Goal: Task Accomplishment & Management: Manage account settings

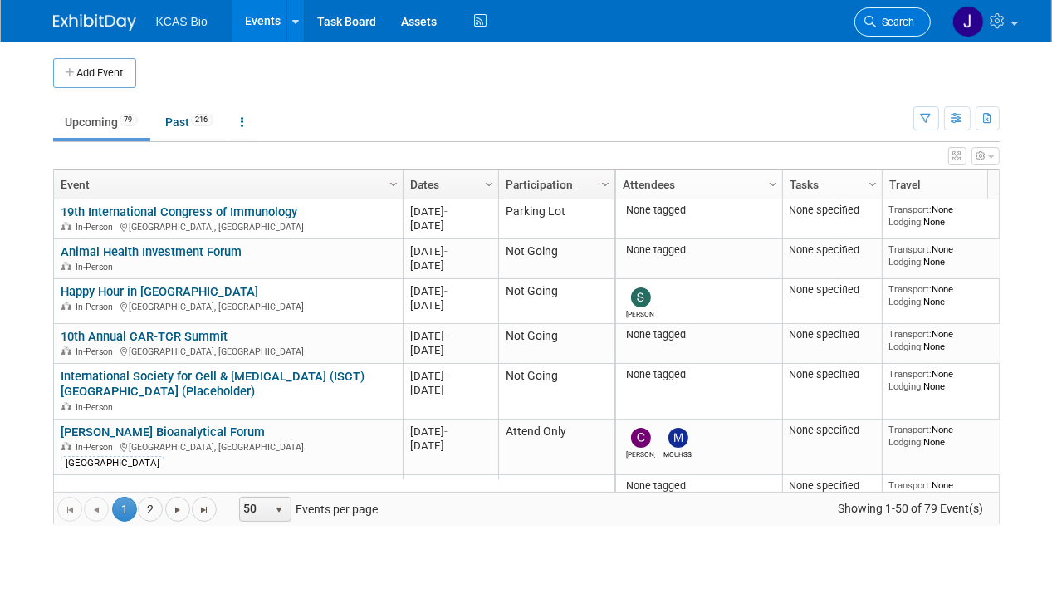
click at [904, 21] on span "Search" at bounding box center [896, 22] width 38 height 12
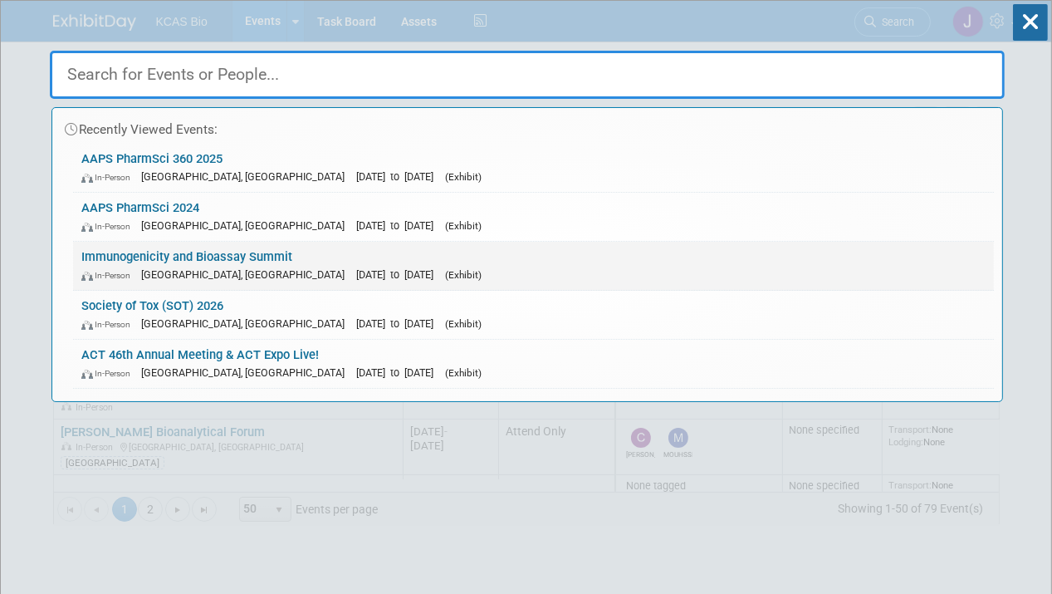
click at [265, 257] on link "Immunogenicity and Bioassay Summit In-Person [GEOGRAPHIC_DATA], [GEOGRAPHIC_DAT…" at bounding box center [533, 266] width 921 height 48
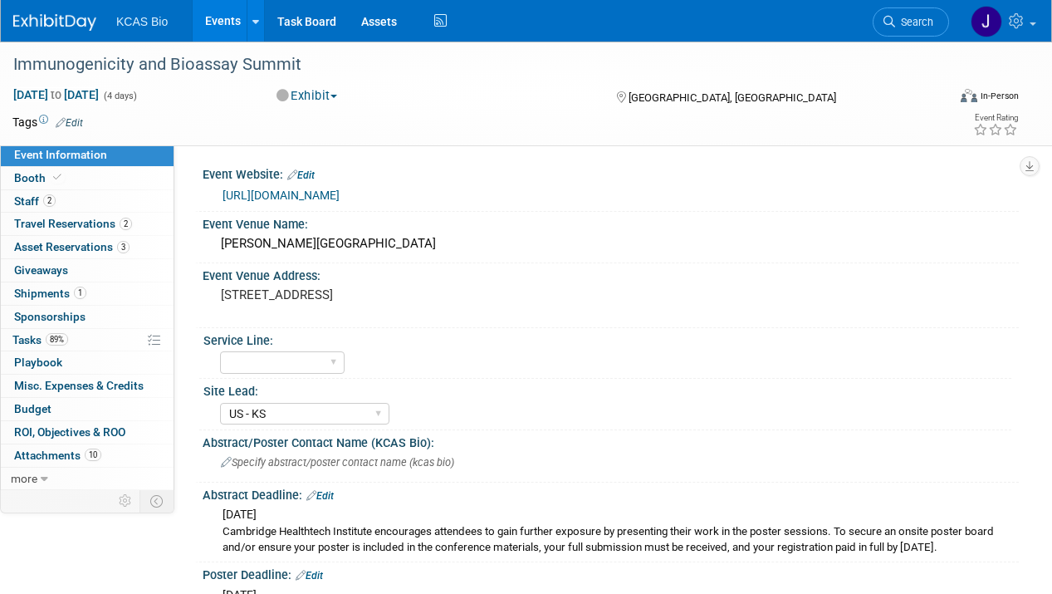
select select "US - KS"
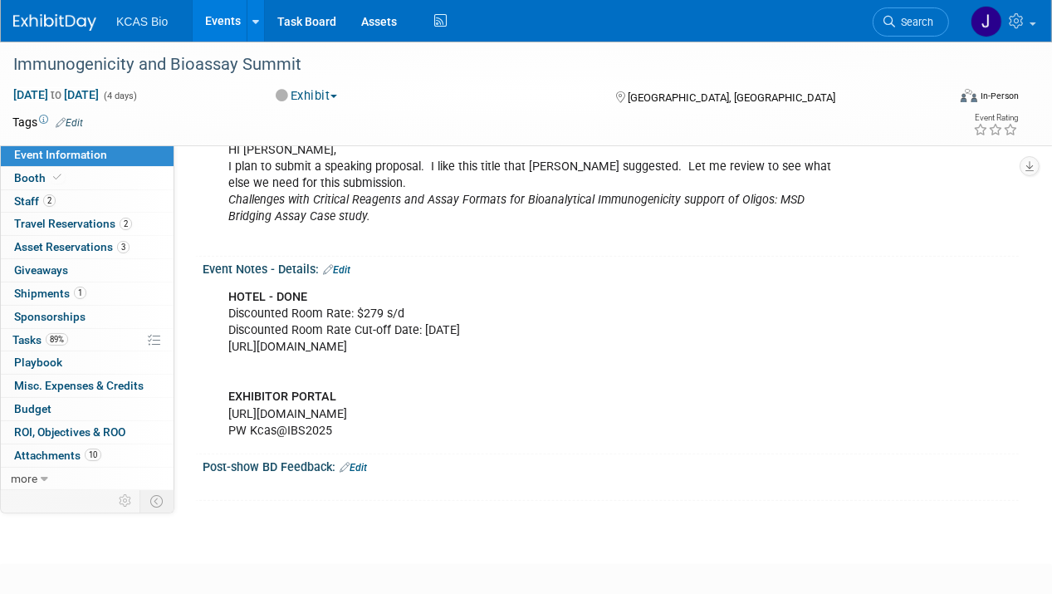
scroll to position [1492, 0]
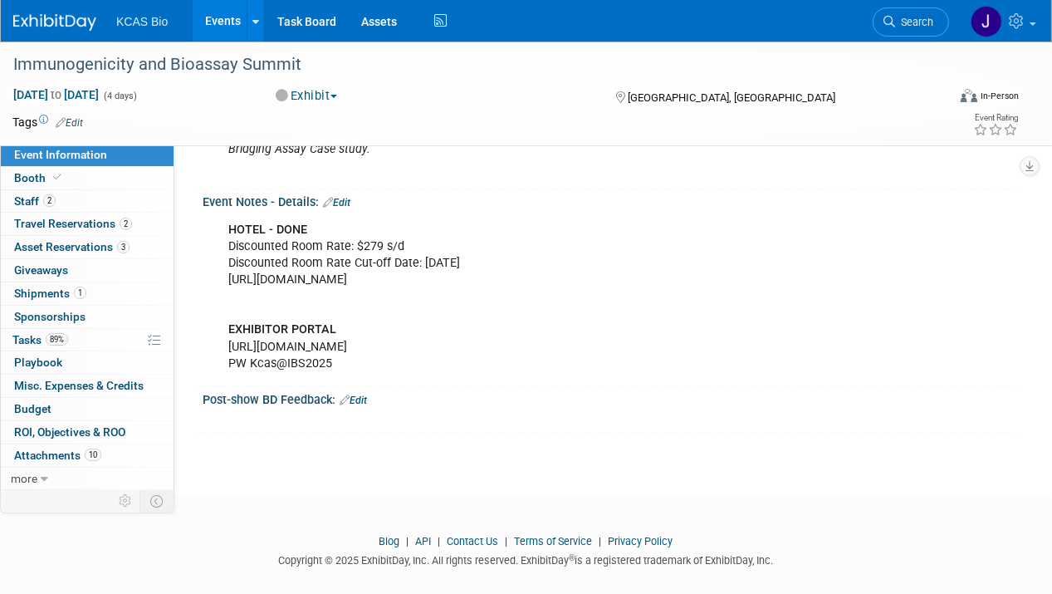
drag, startPoint x: 383, startPoint y: 329, endPoint x: 218, endPoint y: 329, distance: 165.3
click at [218, 329] on div "HOTEL - DONE Discounted Room Rate: $279 s/d Discounted Room Rate Cut-off Date: …" at bounding box center [537, 296] width 641 height 167
copy div "https://spex-cii.com/#/login"
click at [546, 321] on div "HOTEL - DONE Discounted Room Rate: $279 s/d Discounted Room Rate Cut-off Date: …" at bounding box center [537, 296] width 641 height 167
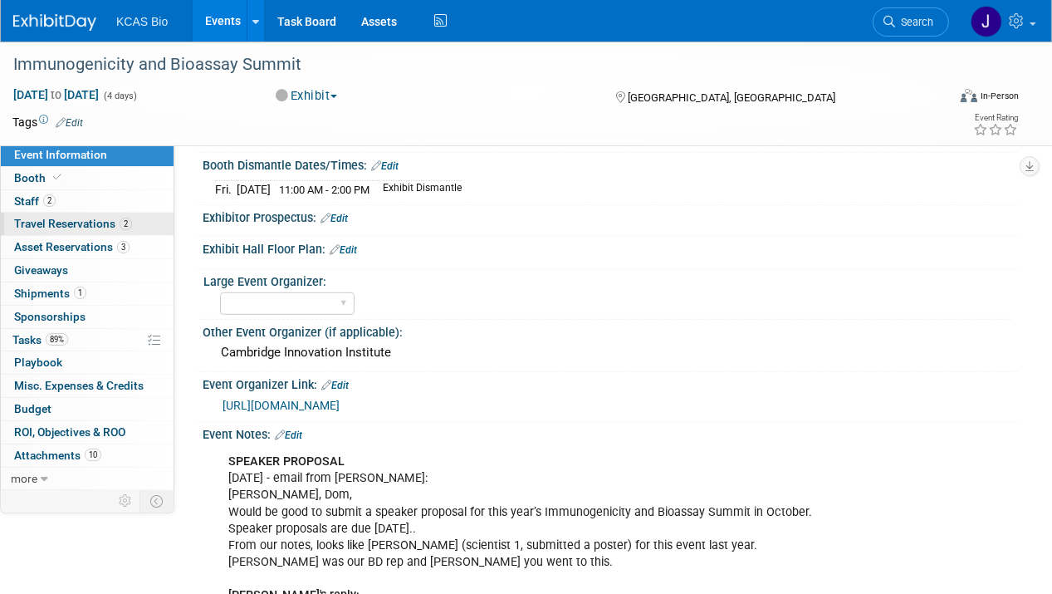
scroll to position [746, 0]
click at [899, 27] on span "Search" at bounding box center [914, 22] width 38 height 12
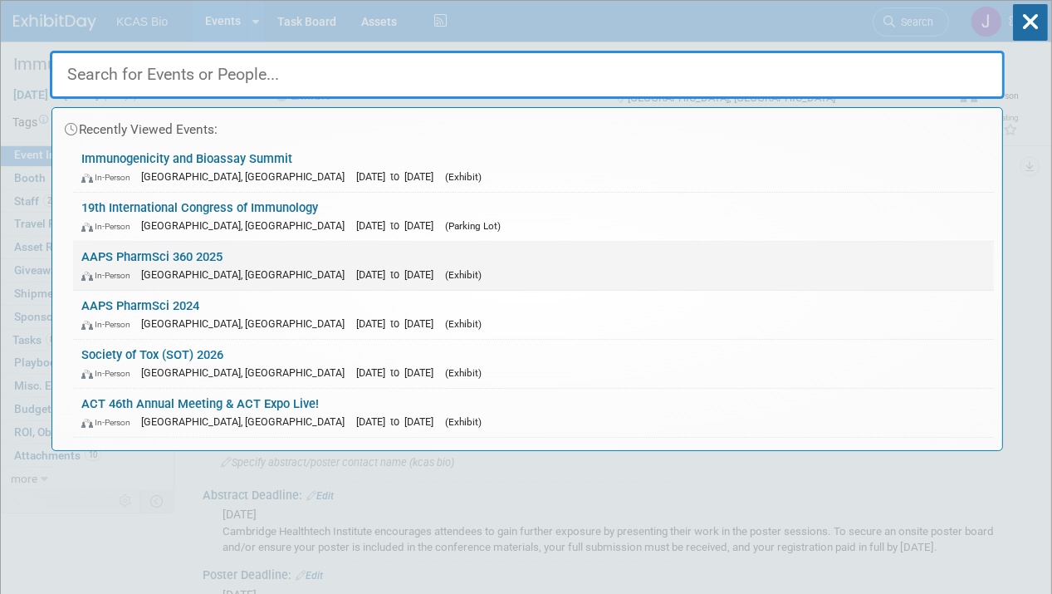
click at [233, 259] on link "AAPS PharmSci 360 2025 In-Person San Antonio, TX Nov 9, 2025 to Nov 12, 2025 (E…" at bounding box center [533, 266] width 921 height 48
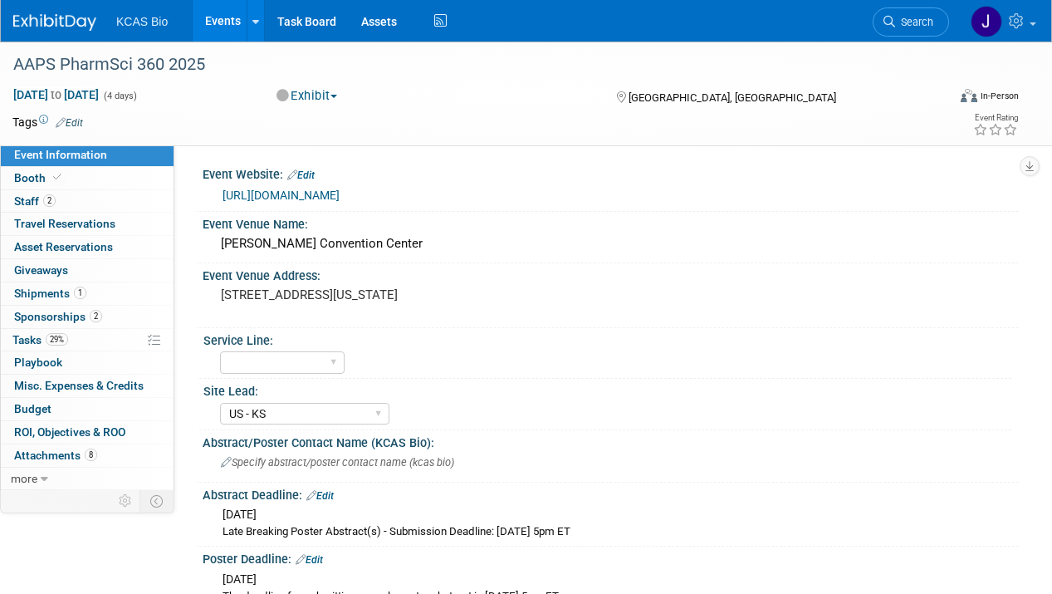
select select "US - KS"
click at [34, 341] on span "Tasks 29%" at bounding box center [40, 339] width 56 height 13
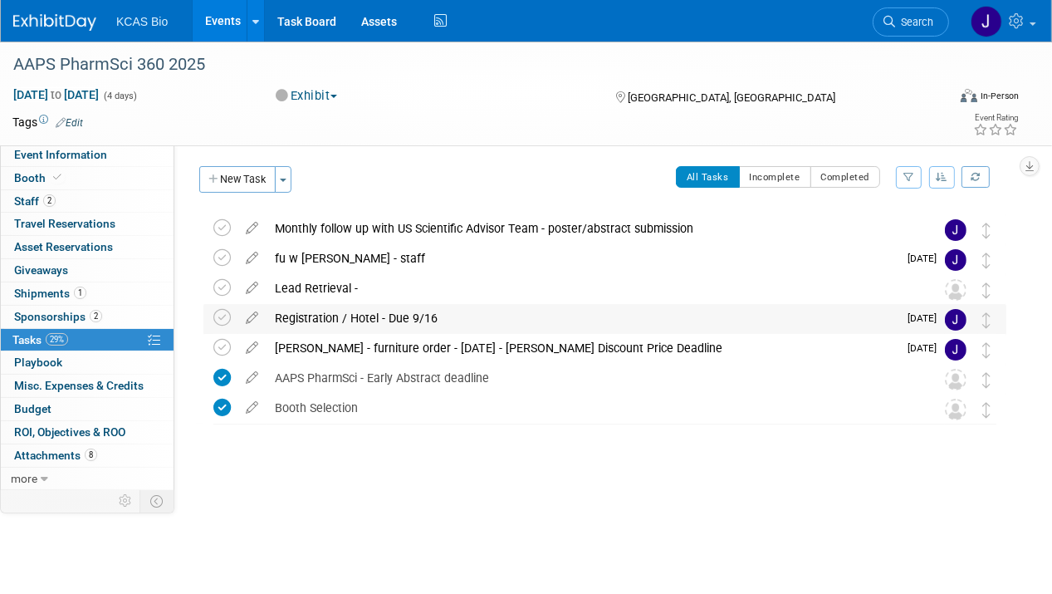
click at [352, 314] on div "Registration / Hotel - Due 9/16" at bounding box center [582, 318] width 631 height 28
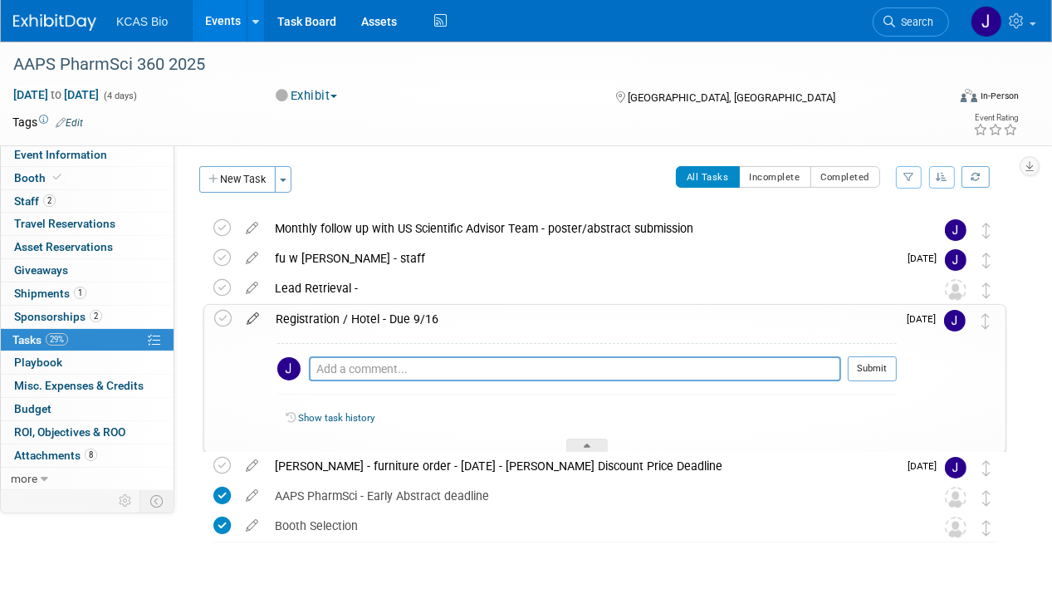
click at [253, 314] on icon at bounding box center [252, 315] width 29 height 21
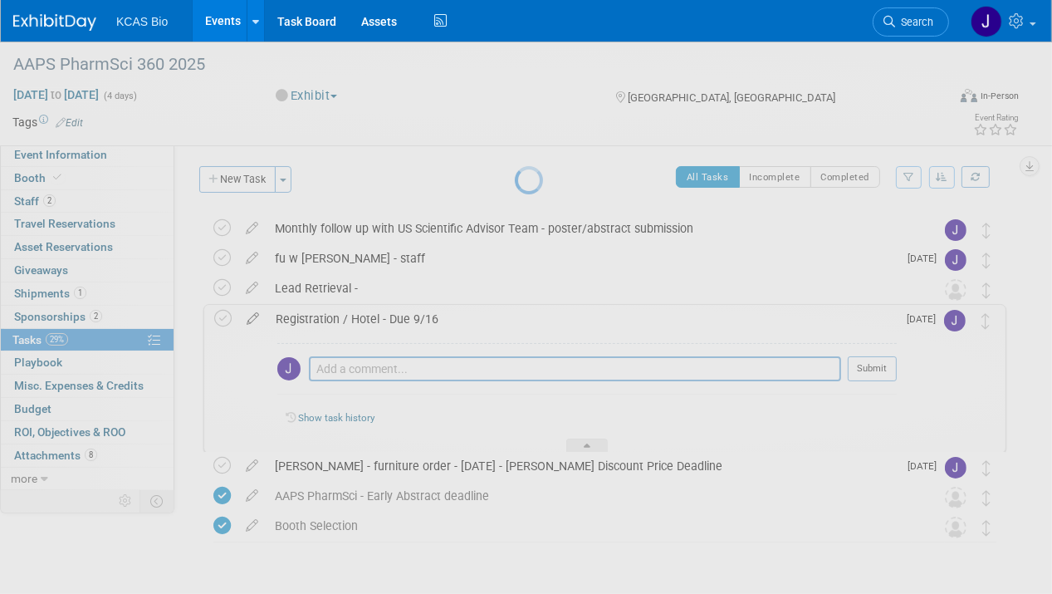
select select "8"
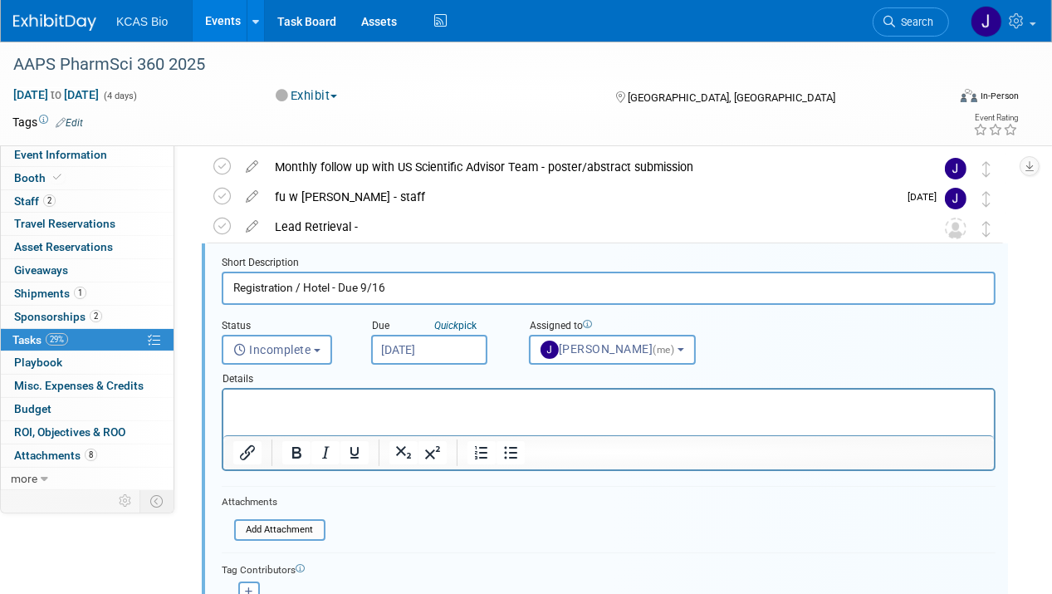
click at [404, 346] on input "[DATE]" at bounding box center [429, 350] width 116 height 30
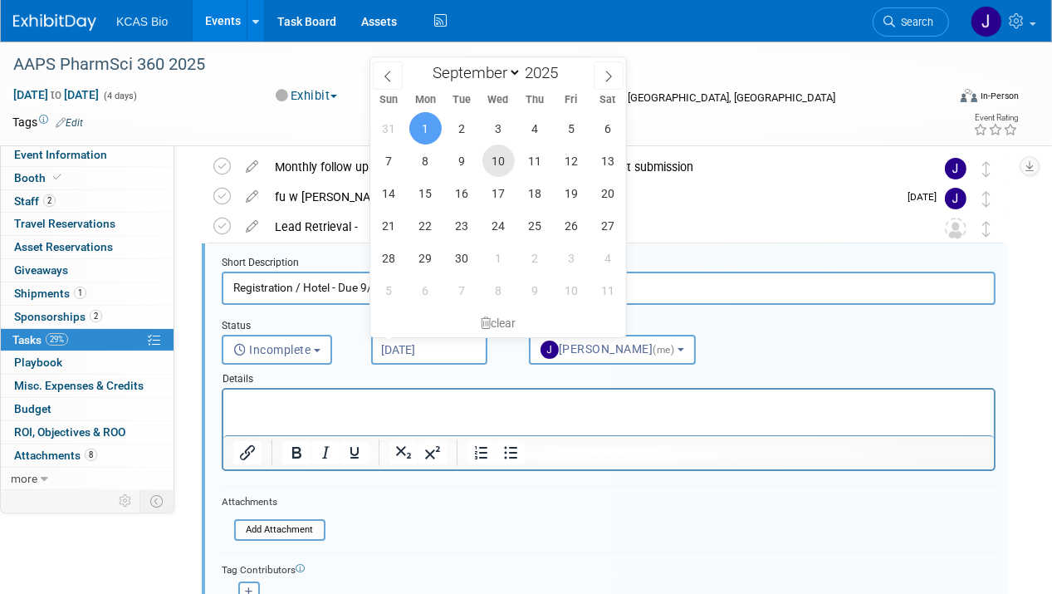
click at [498, 162] on span "10" at bounding box center [499, 161] width 32 height 32
type input "[DATE]"
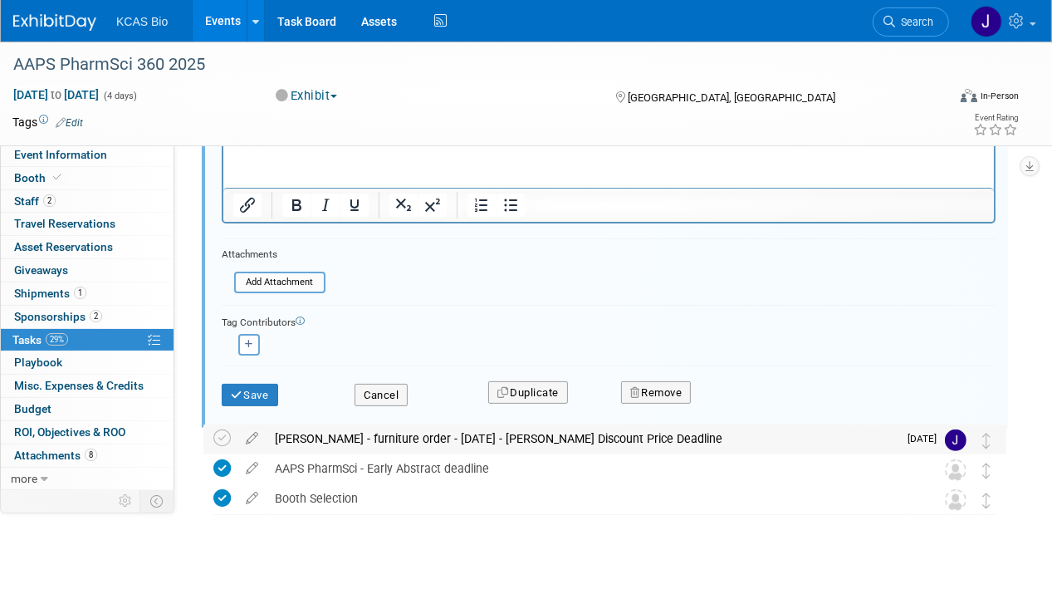
scroll to position [311, 0]
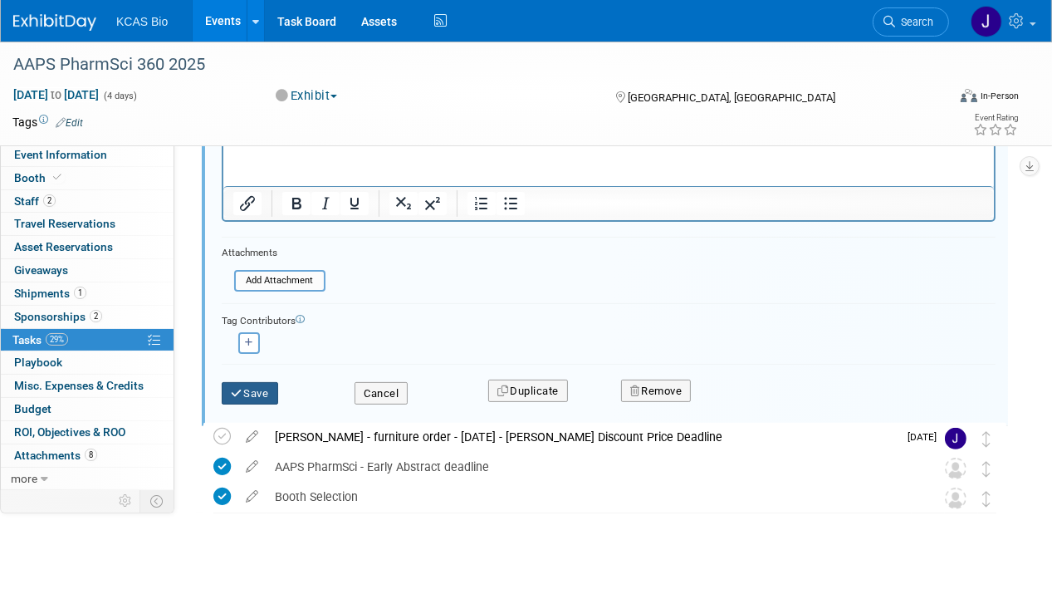
click at [252, 392] on button "Save" at bounding box center [250, 393] width 56 height 23
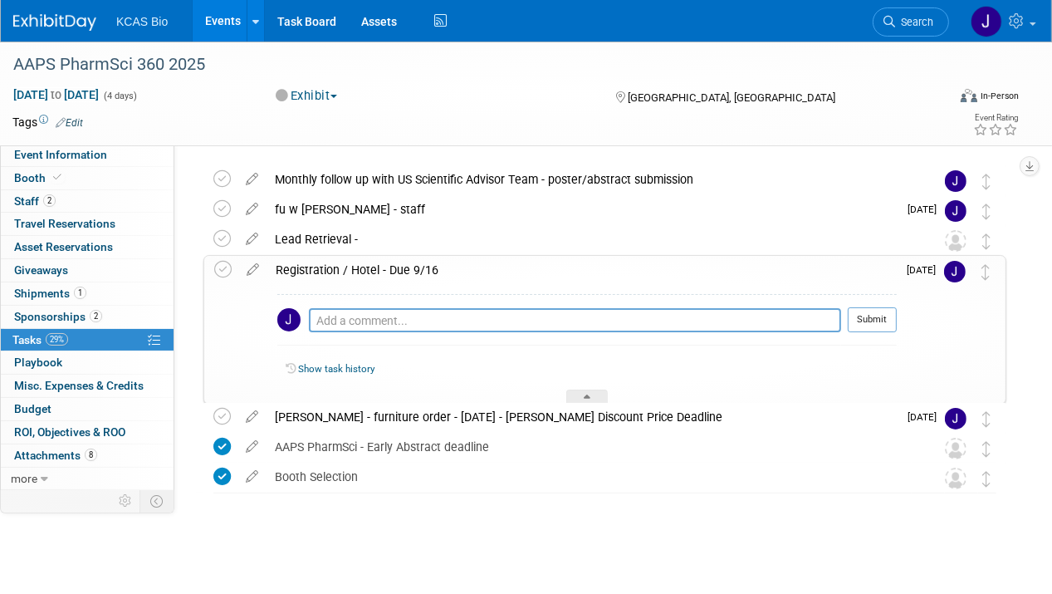
scroll to position [47, 0]
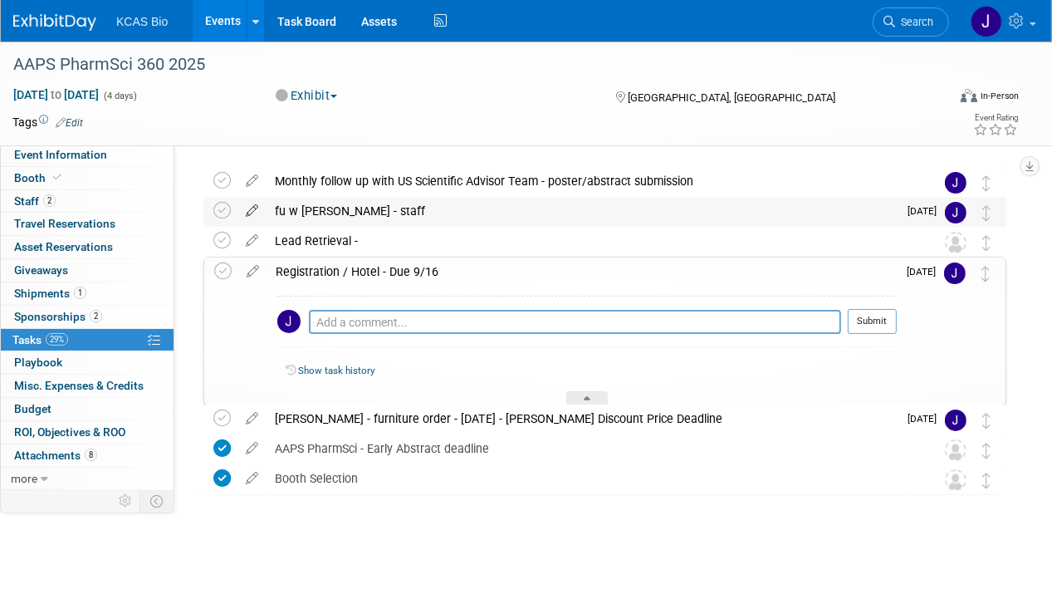
click at [256, 211] on icon at bounding box center [252, 207] width 29 height 21
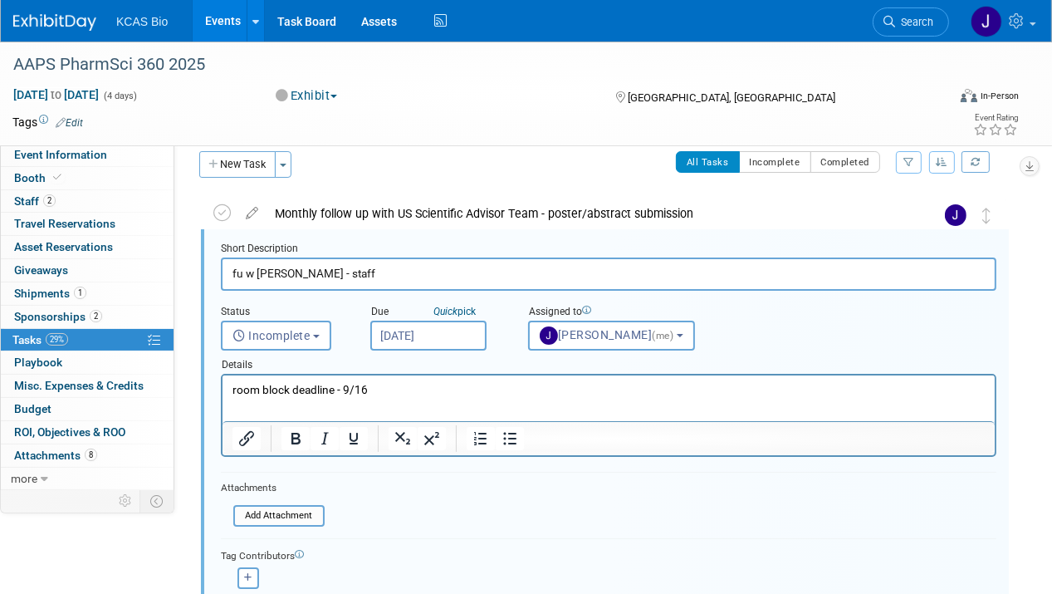
scroll to position [2, 0]
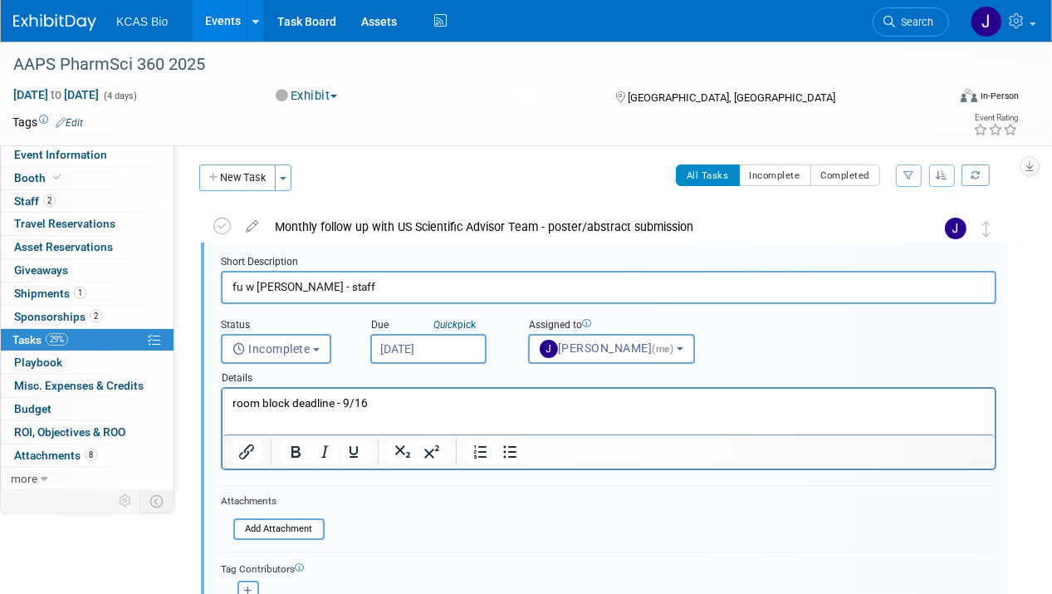
click at [468, 350] on input "[DATE]" at bounding box center [428, 349] width 116 height 30
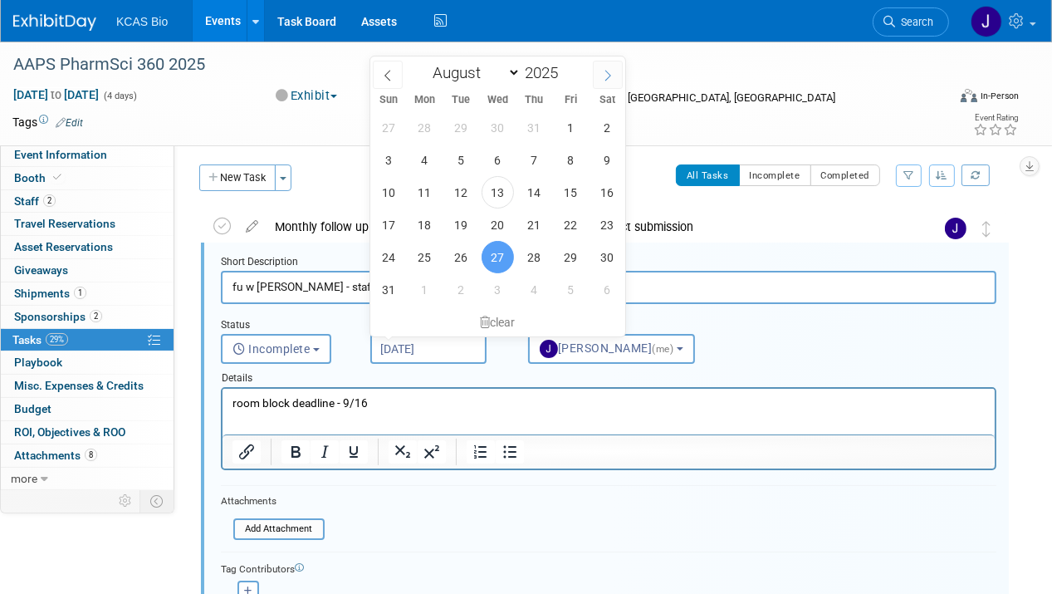
click at [610, 76] on icon at bounding box center [608, 76] width 12 height 12
select select "8"
click at [497, 156] on span "10" at bounding box center [498, 160] width 32 height 32
type input "[DATE]"
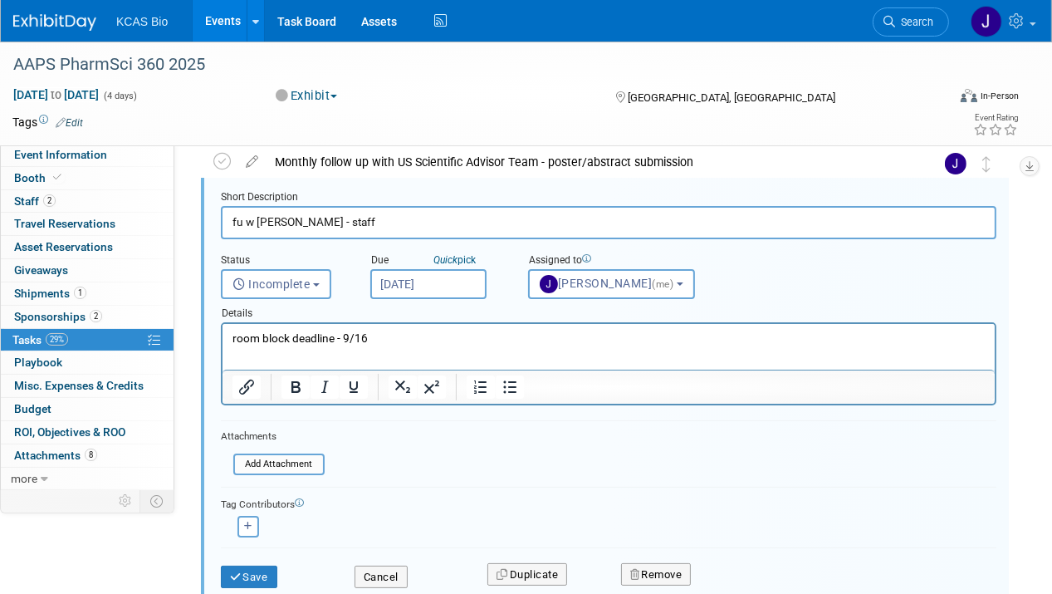
scroll to position [84, 0]
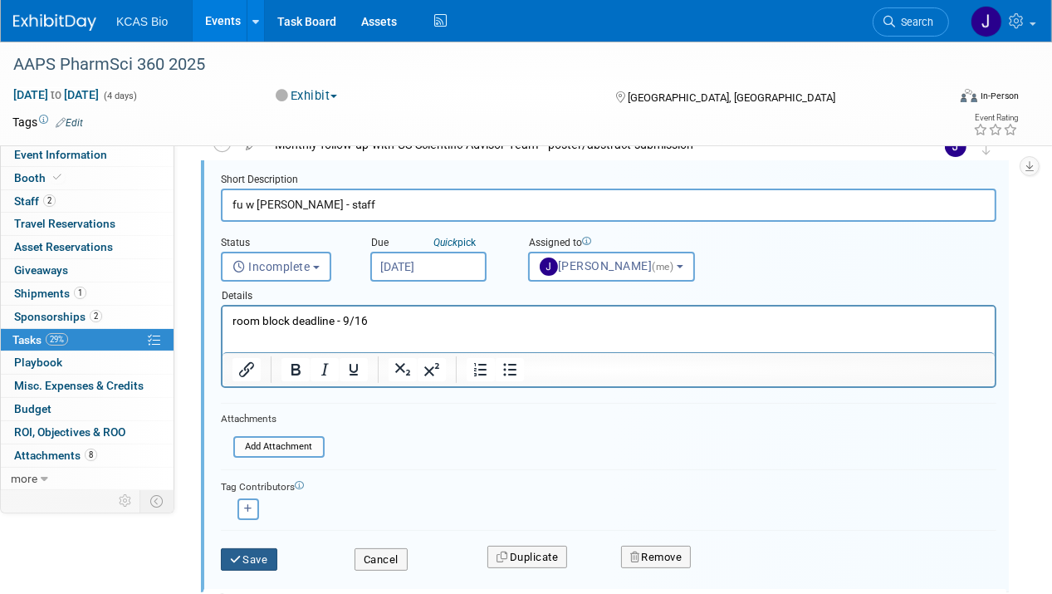
click at [246, 556] on button "Save" at bounding box center [249, 559] width 56 height 23
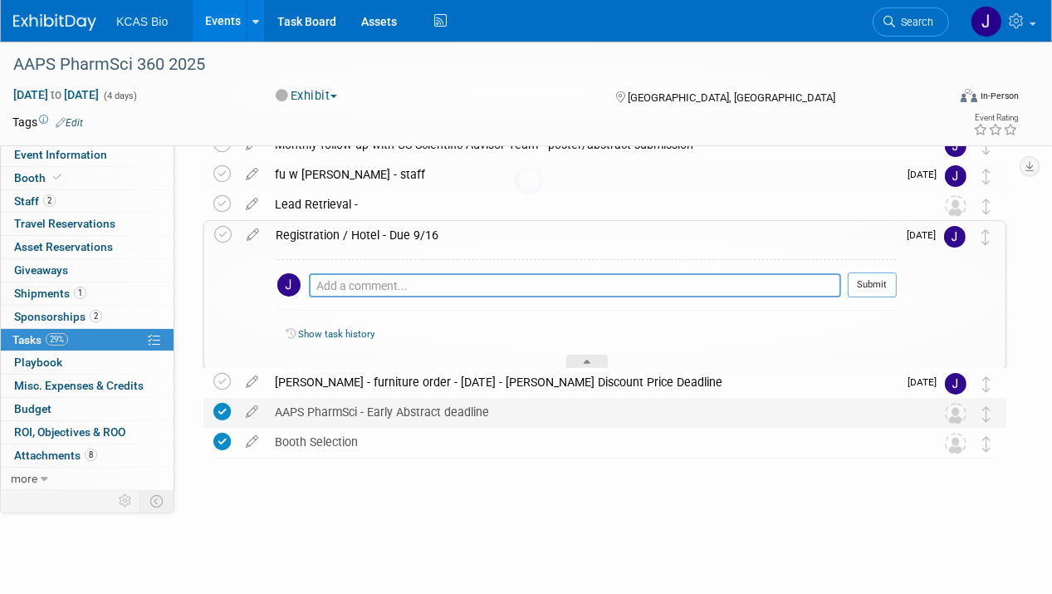
scroll to position [47, 0]
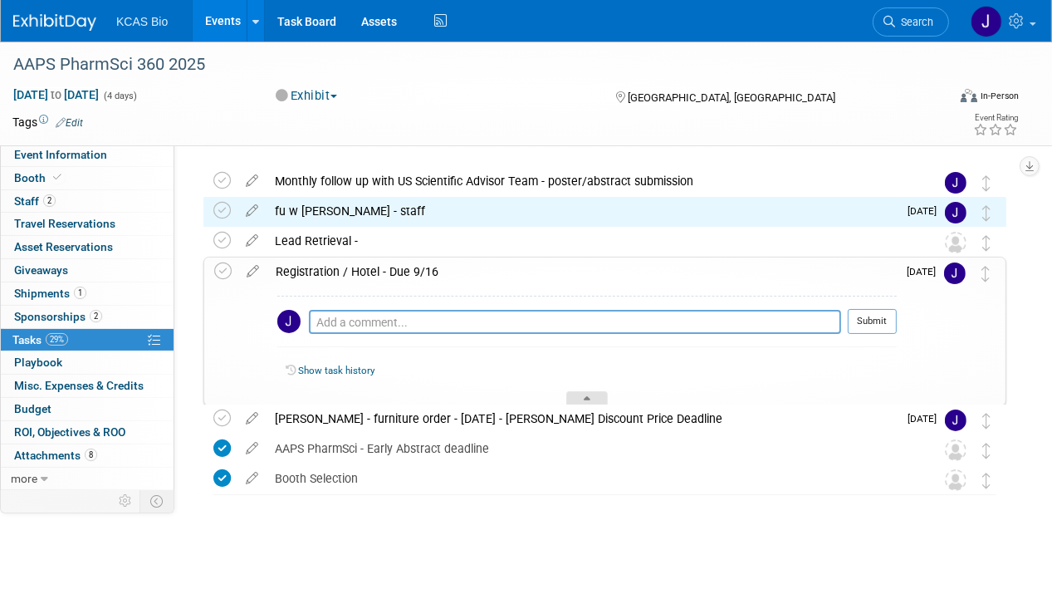
click at [586, 396] on icon at bounding box center [587, 401] width 7 height 10
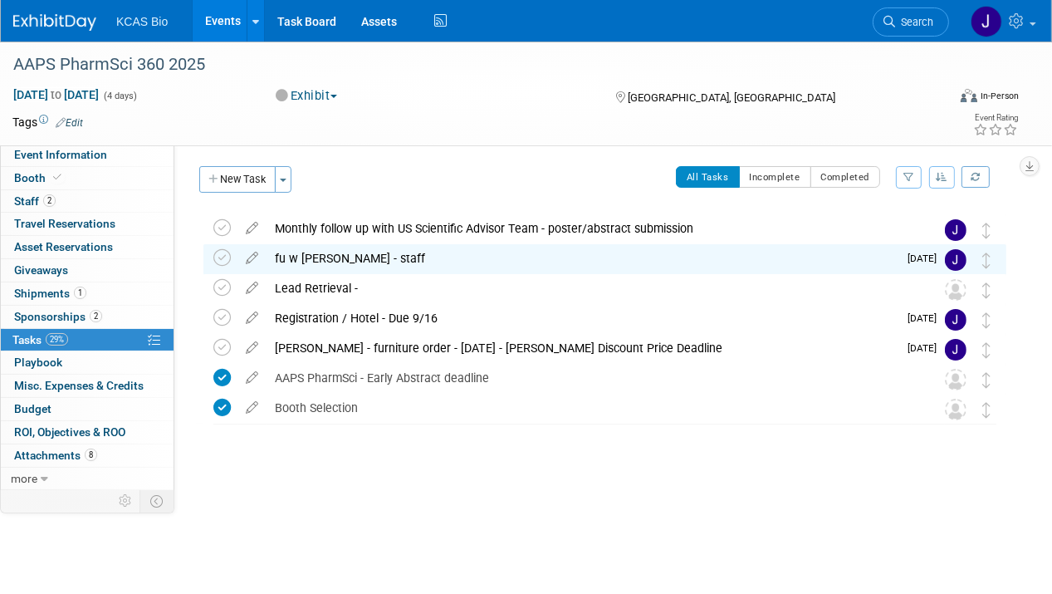
scroll to position [0, 0]
